Goal: Information Seeking & Learning: Learn about a topic

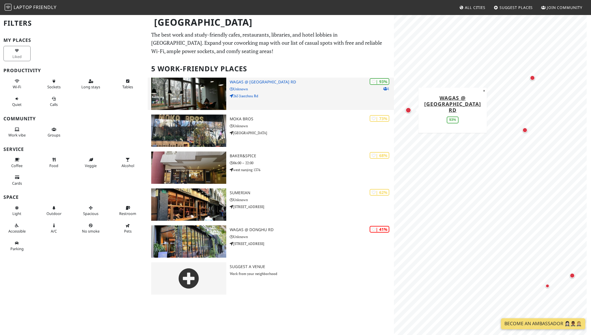
click at [260, 84] on h3 "Wagas @ Jiaozhou Rd" at bounding box center [312, 82] width 164 height 5
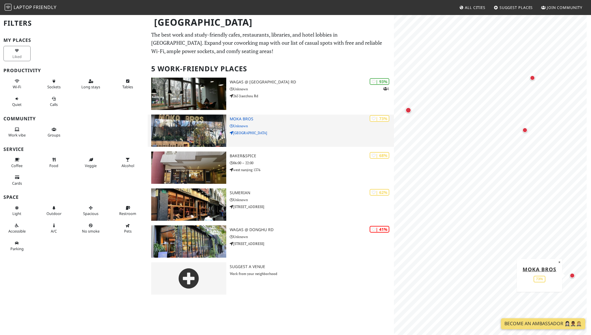
click at [245, 121] on h3 "Moka Bros" at bounding box center [312, 119] width 164 height 5
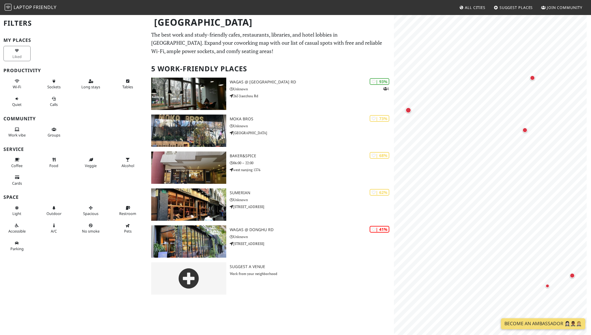
click at [7, 7] on img at bounding box center [8, 7] width 7 height 7
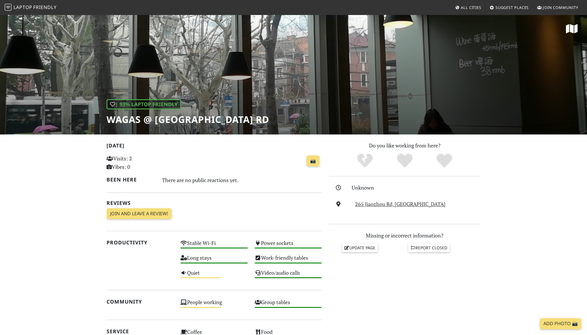
click at [510, 263] on section "Today Visits: 2 Vibes: 0 📸 Been here There are no public reactions yet. Reviews…" at bounding box center [293, 313] width 587 height 357
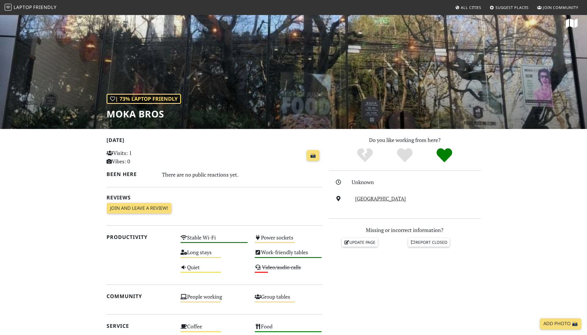
scroll to position [6, 0]
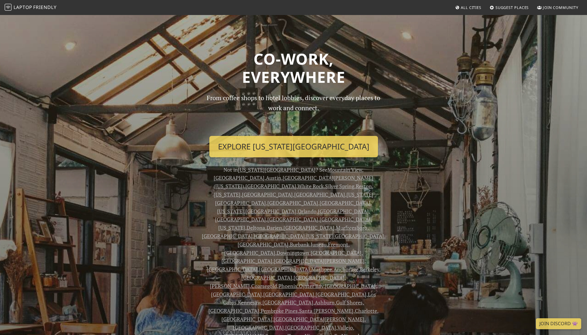
click at [327, 171] on link "Mountain View" at bounding box center [344, 169] width 35 height 7
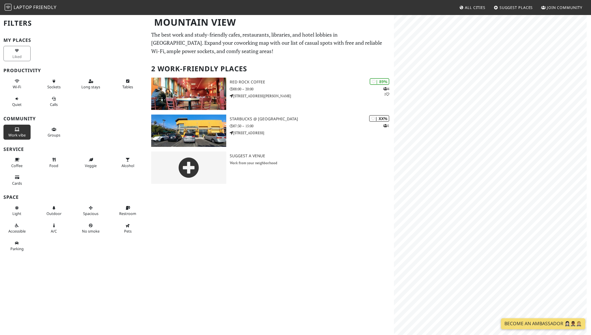
click at [20, 134] on span "Work vibe" at bounding box center [16, 135] width 17 height 5
